Goal: Task Accomplishment & Management: Manage account settings

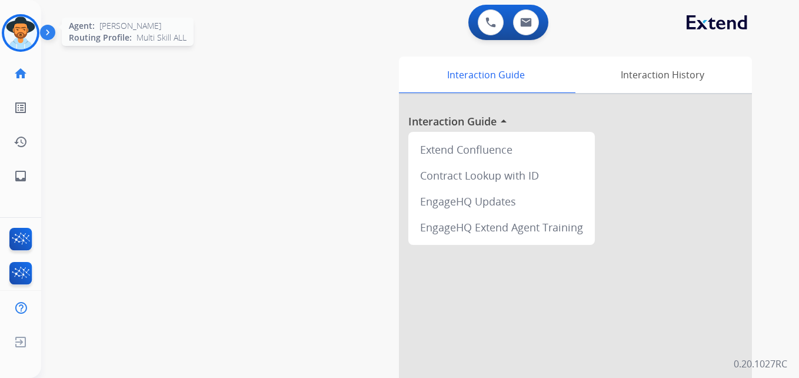
click at [20, 32] on img at bounding box center [20, 32] width 33 height 33
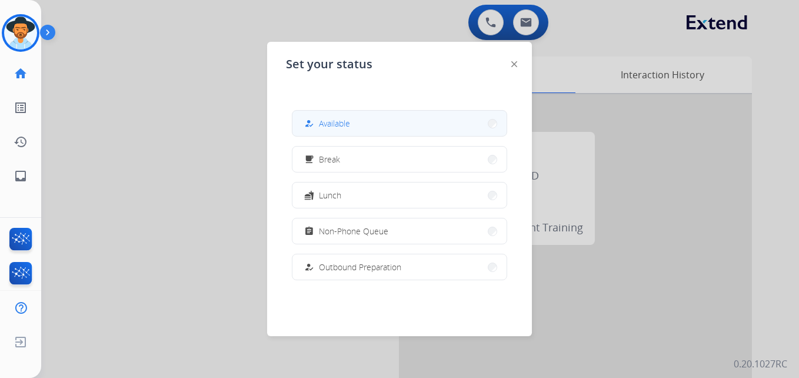
scroll to position [222, 0]
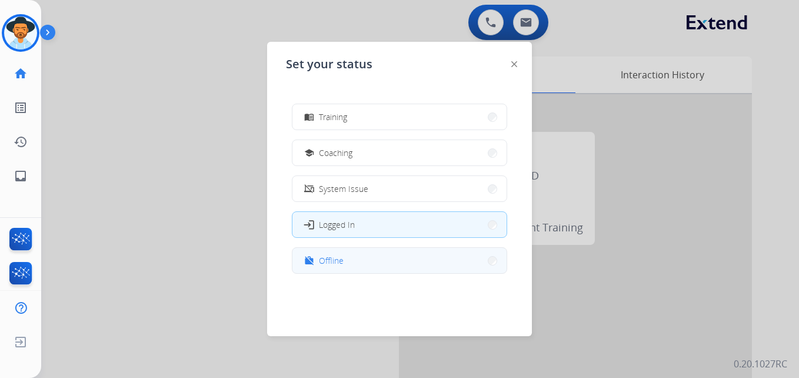
click at [366, 262] on button "work_off Offline" at bounding box center [399, 260] width 214 height 25
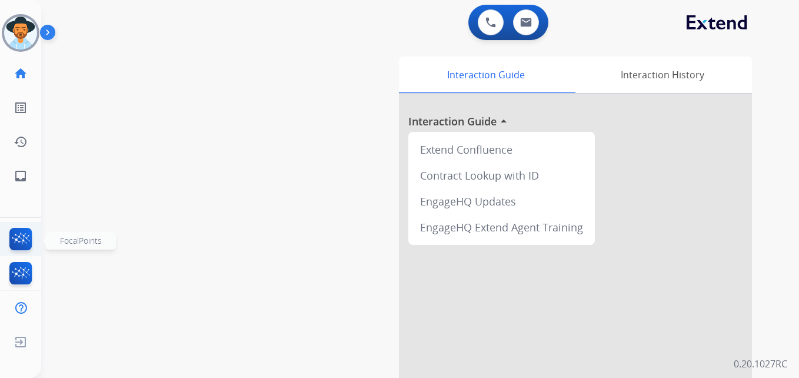
click at [23, 232] on img at bounding box center [21, 241] width 28 height 27
